Goal: Information Seeking & Learning: Learn about a topic

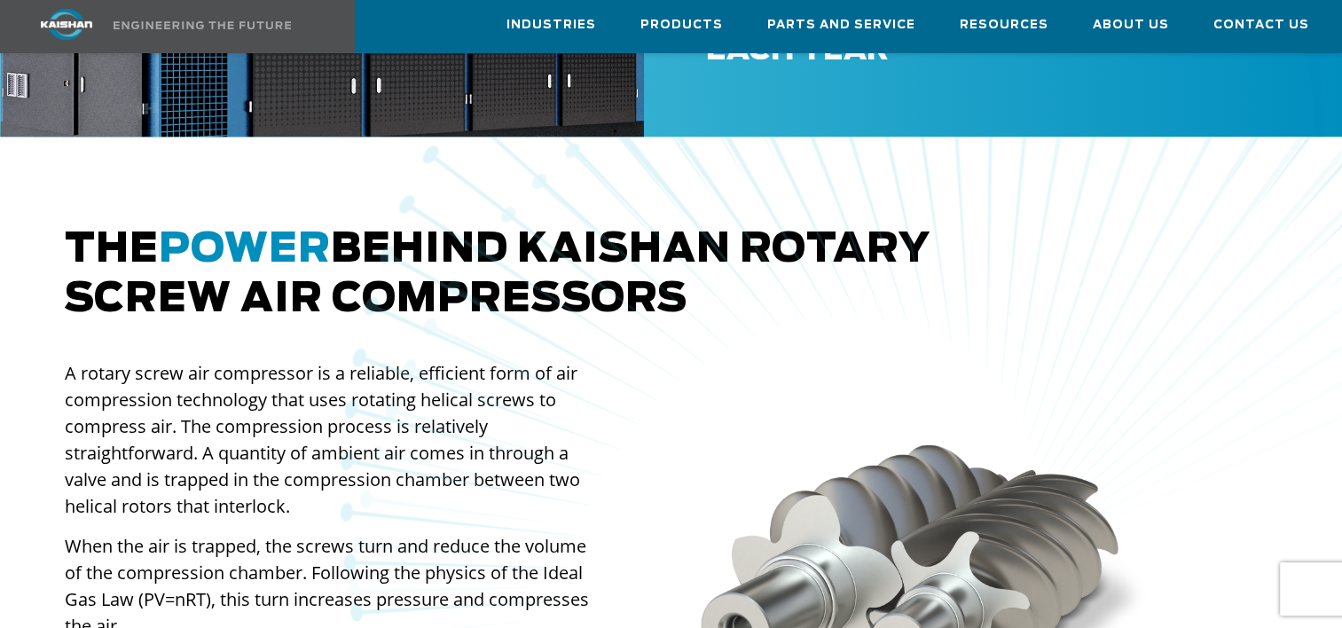
scroll to position [1064, 0]
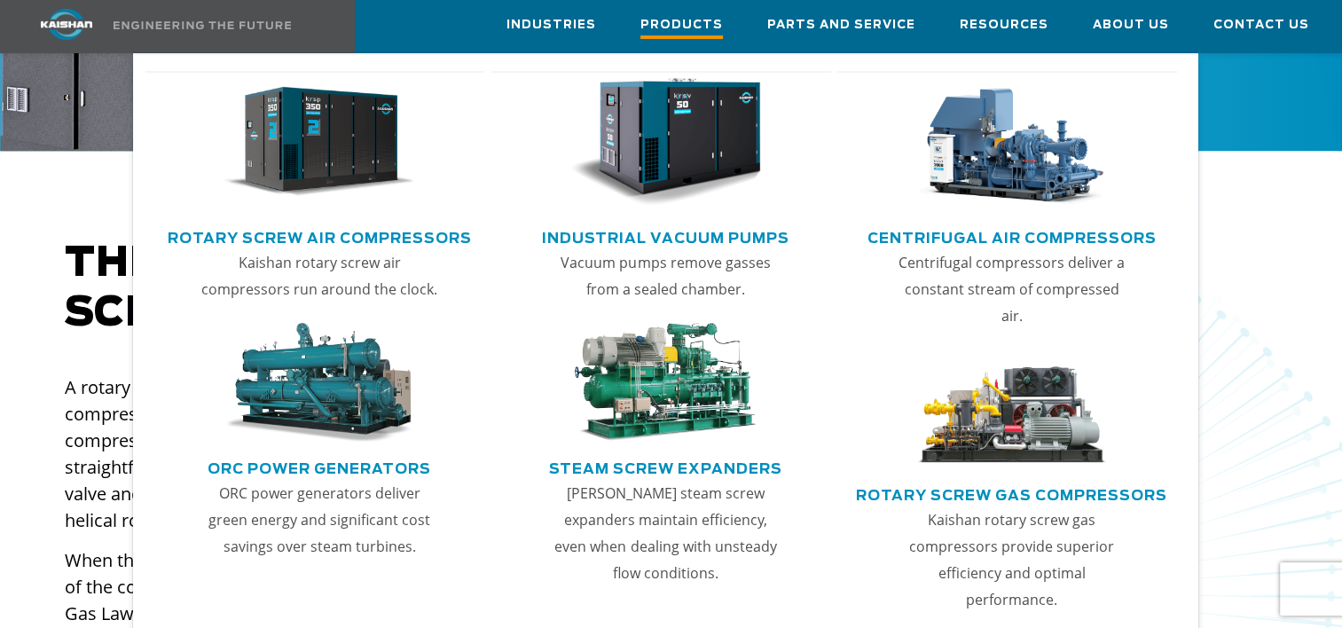
click at [697, 28] on span "Products" at bounding box center [681, 27] width 82 height 24
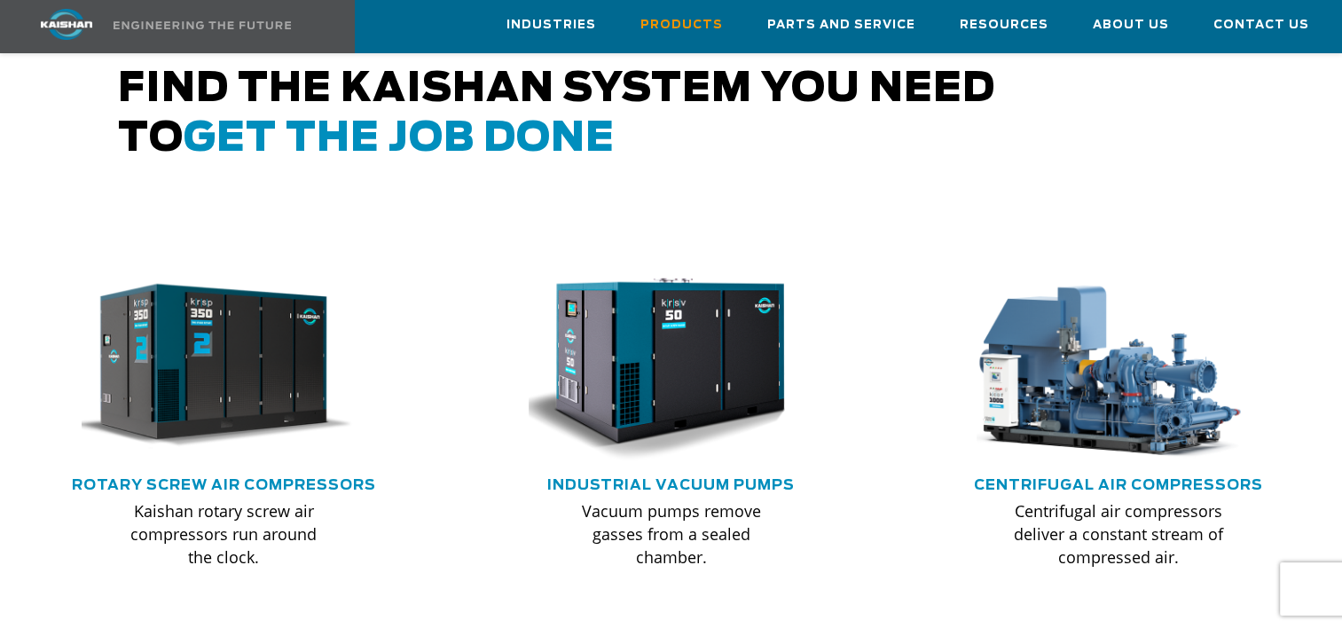
scroll to position [1064, 0]
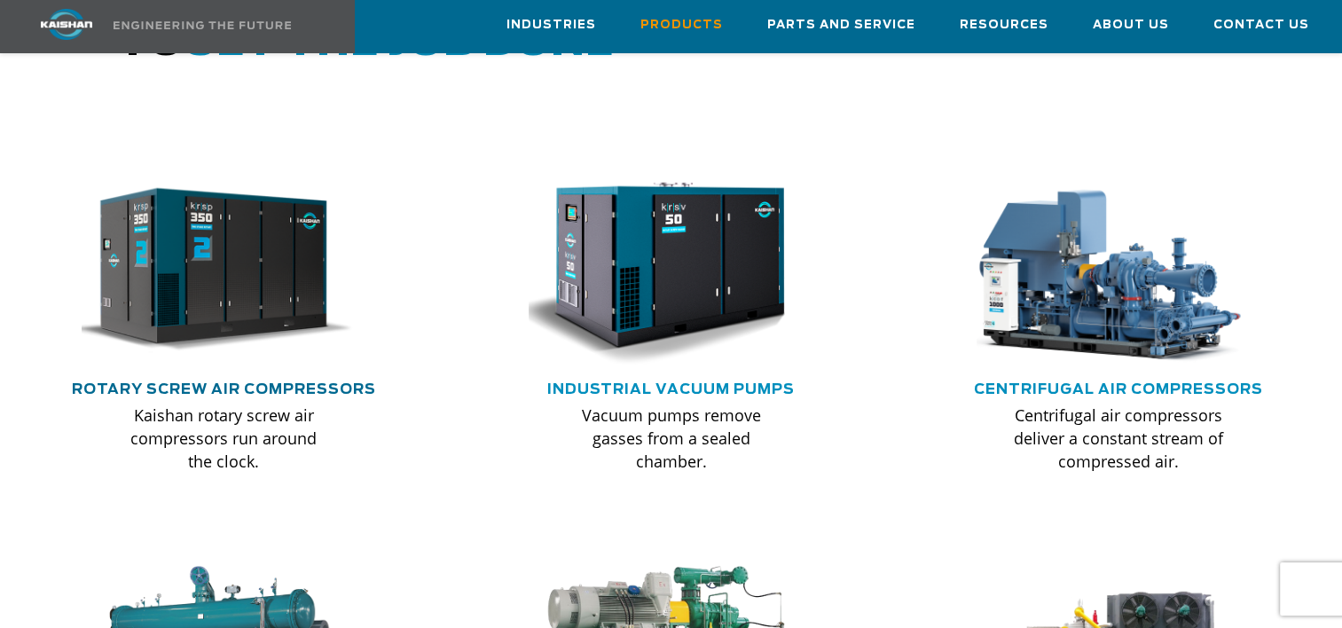
click at [267, 382] on link "Rotary Screw Air Compressors" at bounding box center [224, 389] width 304 height 14
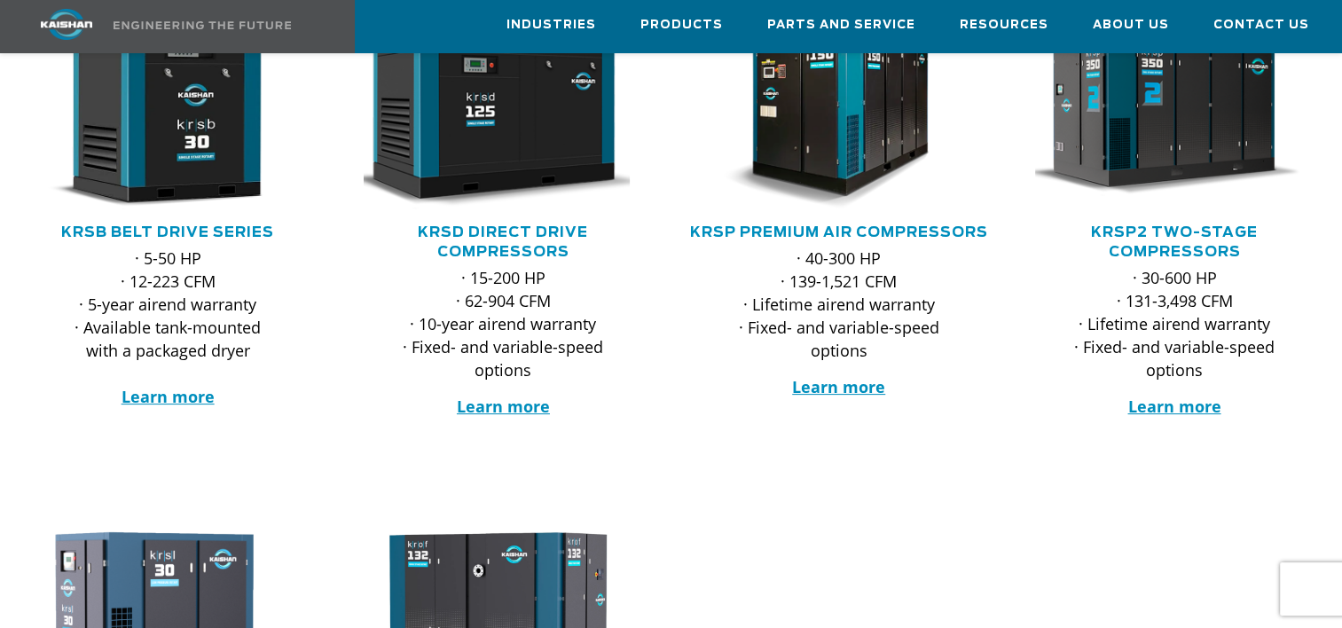
scroll to position [443, 0]
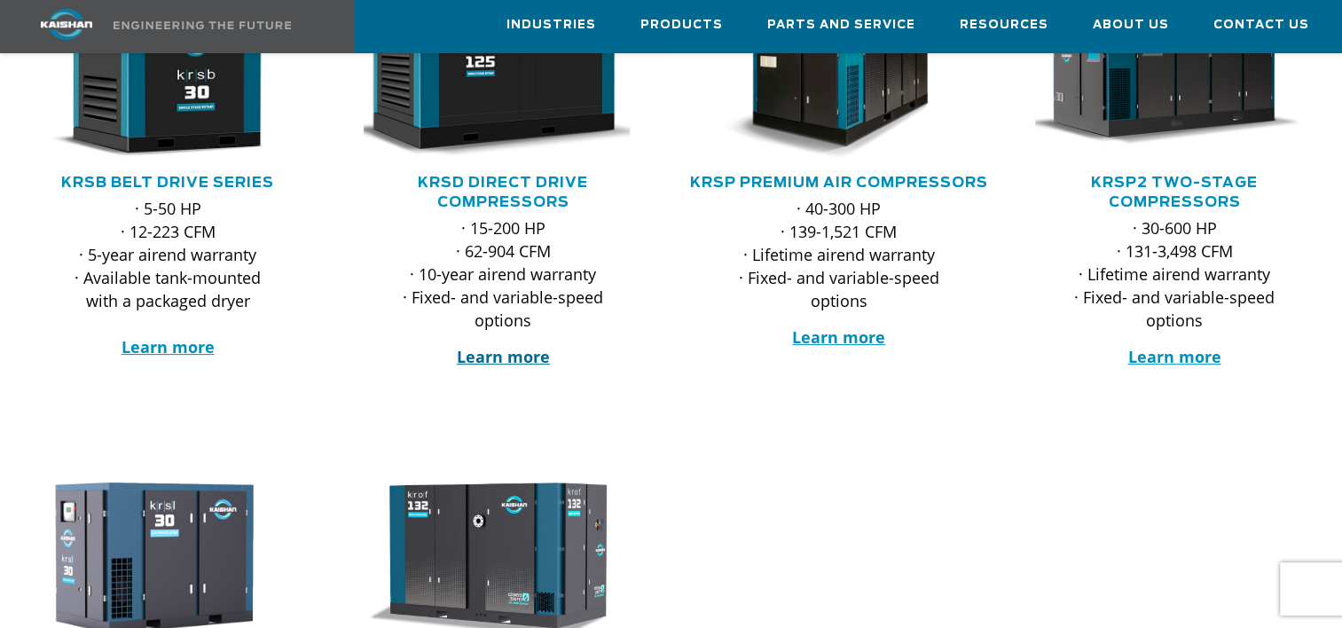
click at [497, 346] on strong "Learn more" at bounding box center [503, 356] width 93 height 21
